Goal: Task Accomplishment & Management: Manage account settings

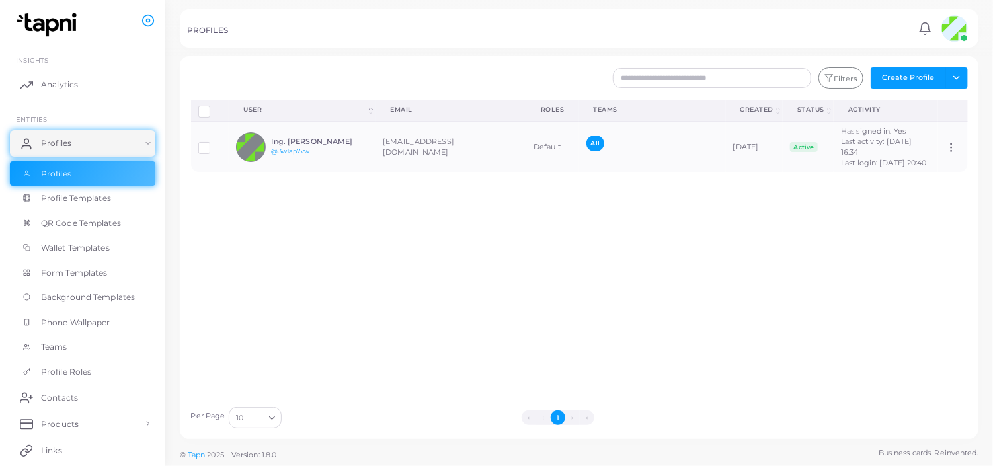
click at [654, 235] on div "Disconnect Profiles Delete Profile Show Selections Download QRs User (Click to …" at bounding box center [579, 250] width 791 height 300
click at [947, 148] on icon at bounding box center [951, 147] width 12 height 12
click at [735, 285] on div "Disconnect Profiles Delete Profile Show Selections Download QRs User (Click to …" at bounding box center [579, 250] width 791 height 300
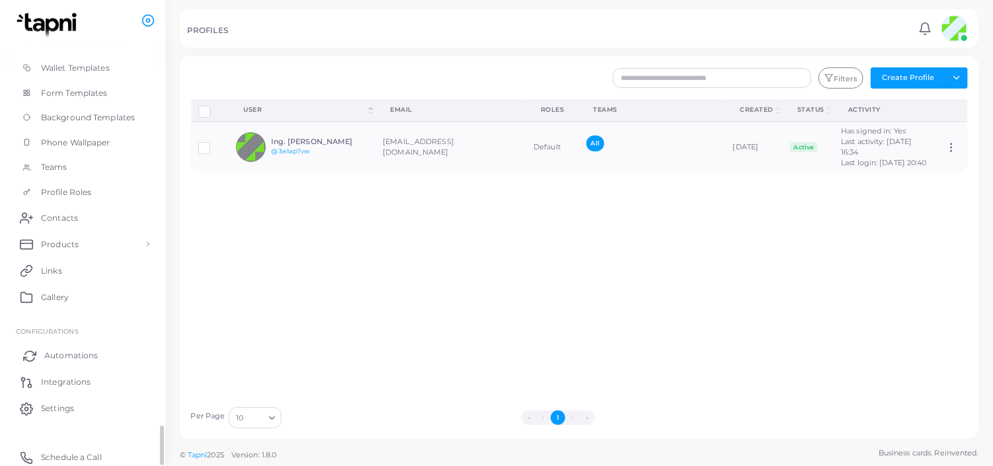
scroll to position [179, 0]
click at [240, 241] on div "Disconnect Profiles Delete Profile Show Selections Download QRs User (Click to …" at bounding box center [579, 250] width 791 height 300
click at [376, 157] on td "[EMAIL_ADDRESS][DOMAIN_NAME]" at bounding box center [450, 147] width 151 height 50
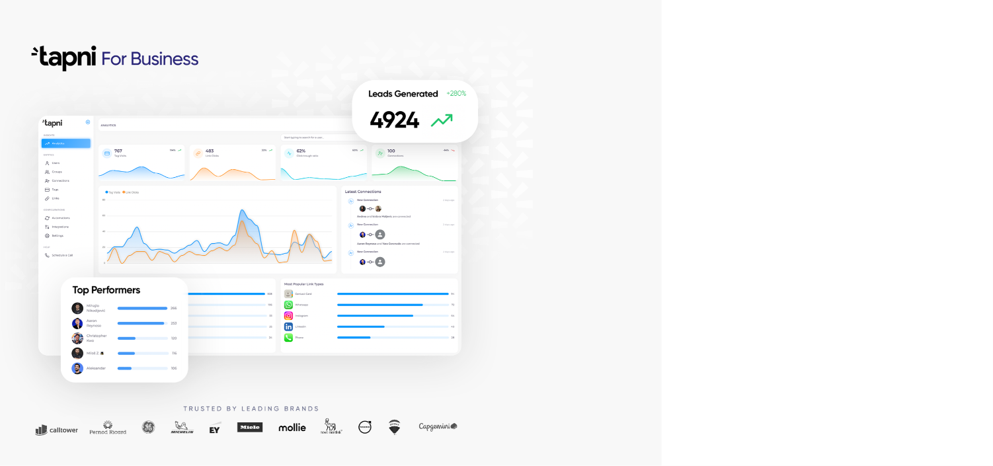
click at [580, 87] on div at bounding box center [330, 233] width 661 height 466
